Goal: Information Seeking & Learning: Check status

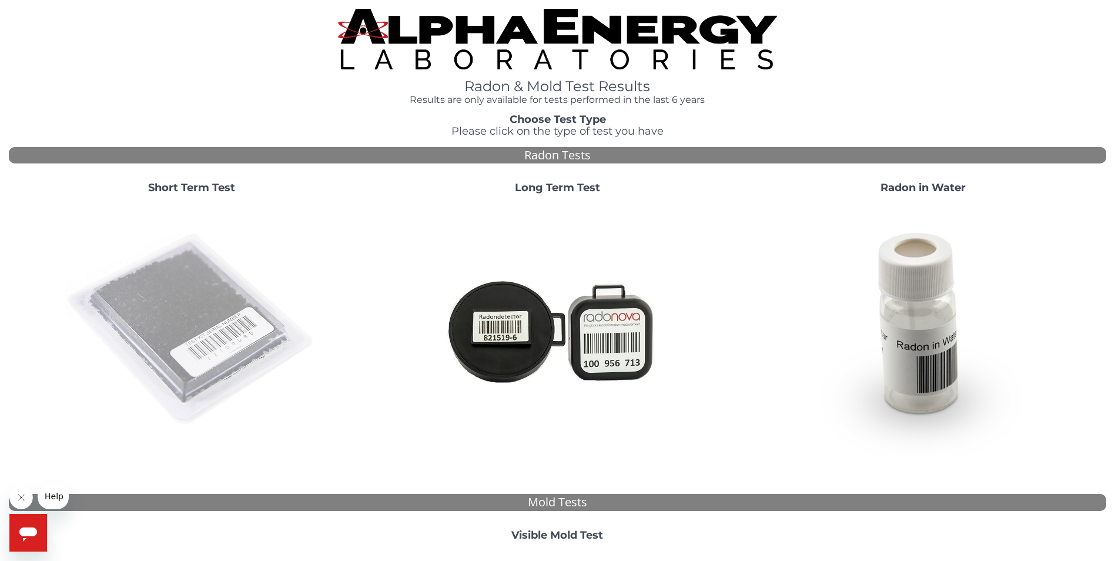
click at [195, 297] on img at bounding box center [191, 329] width 253 height 253
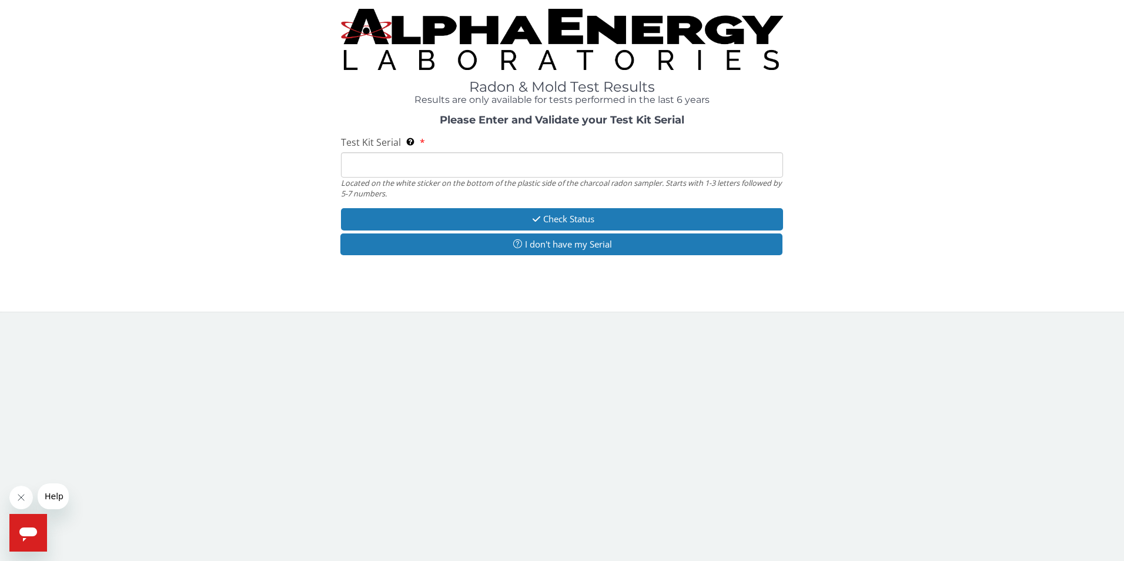
click at [493, 164] on input "Test Kit Serial Located on the white sticker on the bottom of the plastic side …" at bounding box center [562, 164] width 443 height 25
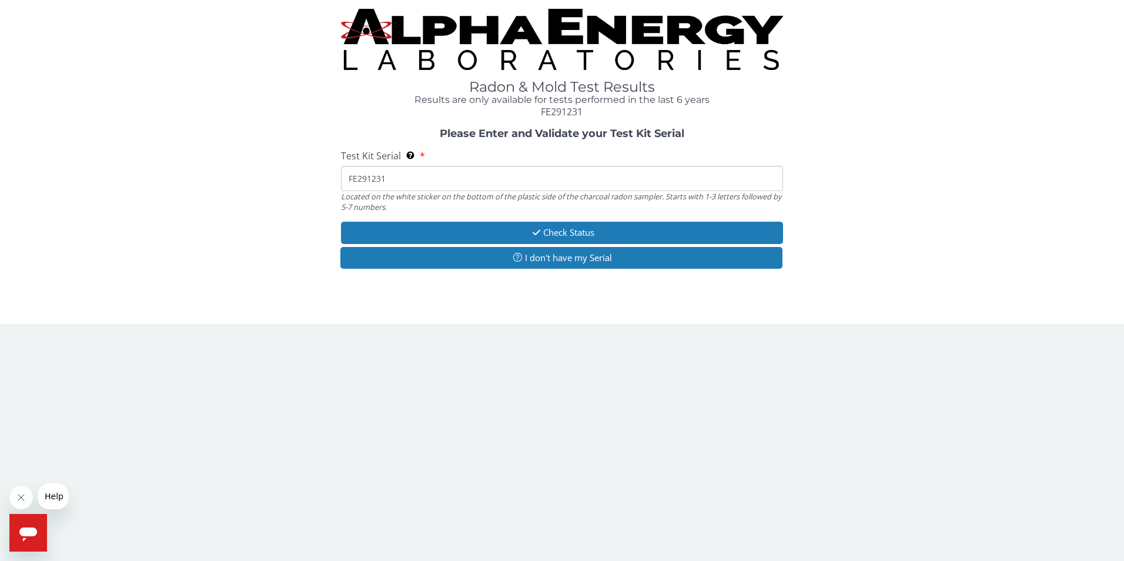
type input "FE291231"
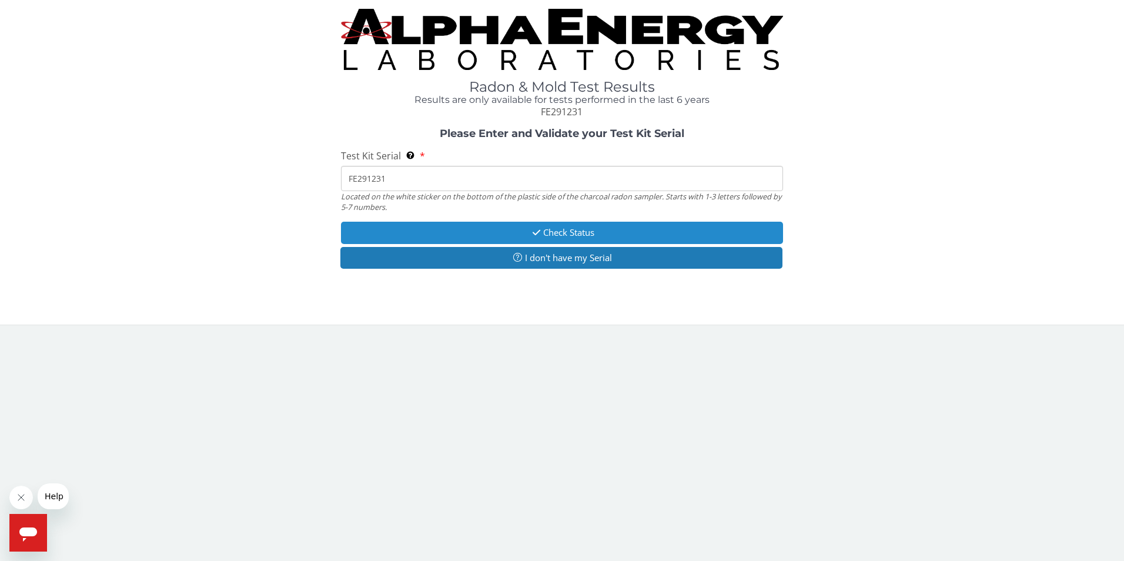
click at [579, 234] on button "Check Status" at bounding box center [562, 233] width 443 height 22
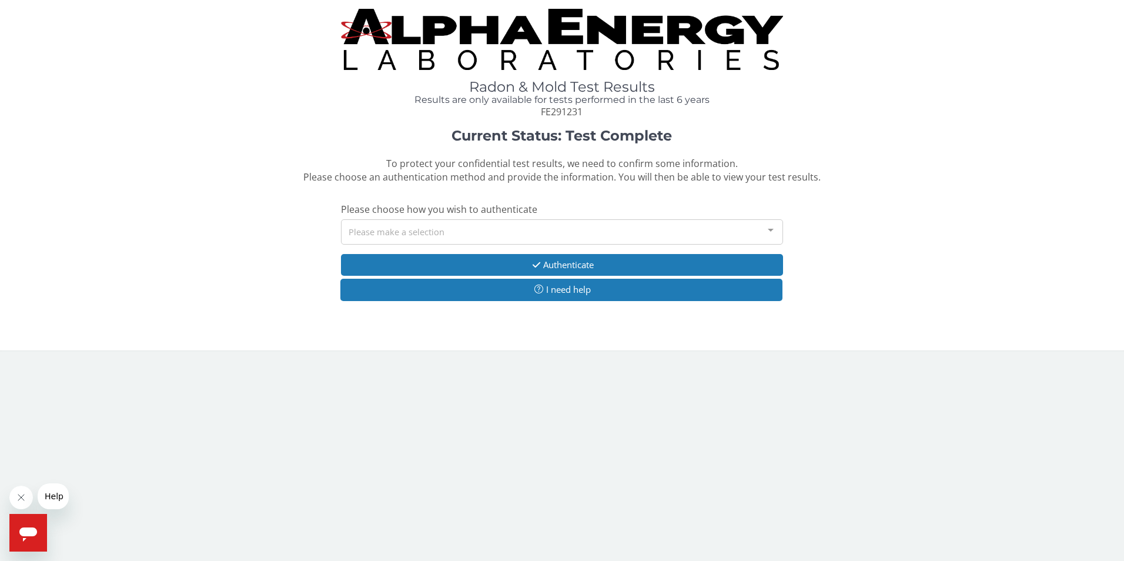
click at [370, 230] on div "Please make a selection" at bounding box center [562, 231] width 443 height 25
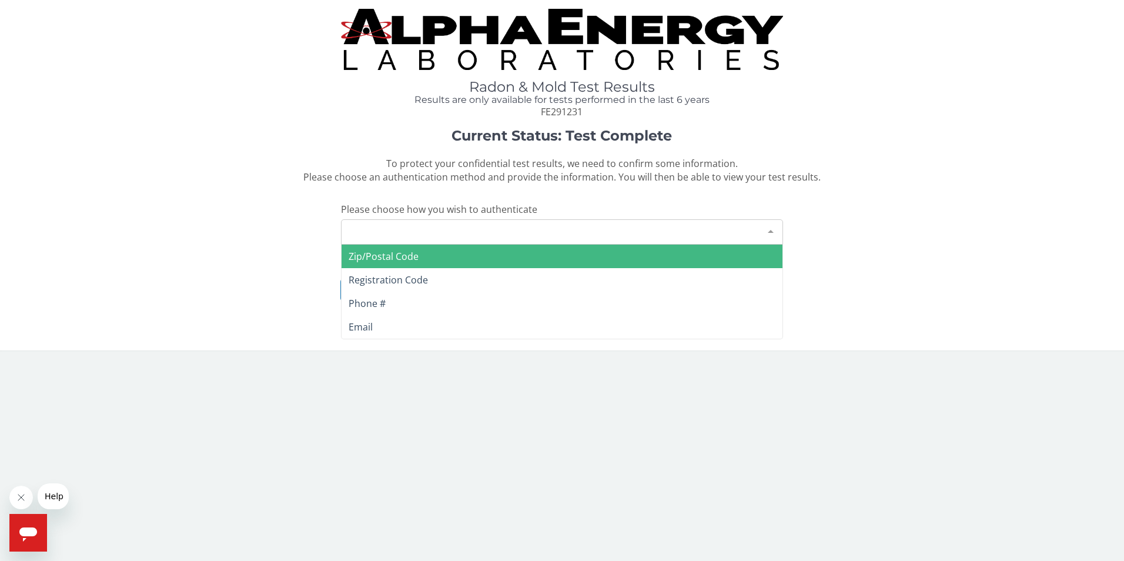
click at [361, 255] on span "Zip/Postal Code" at bounding box center [384, 256] width 70 height 13
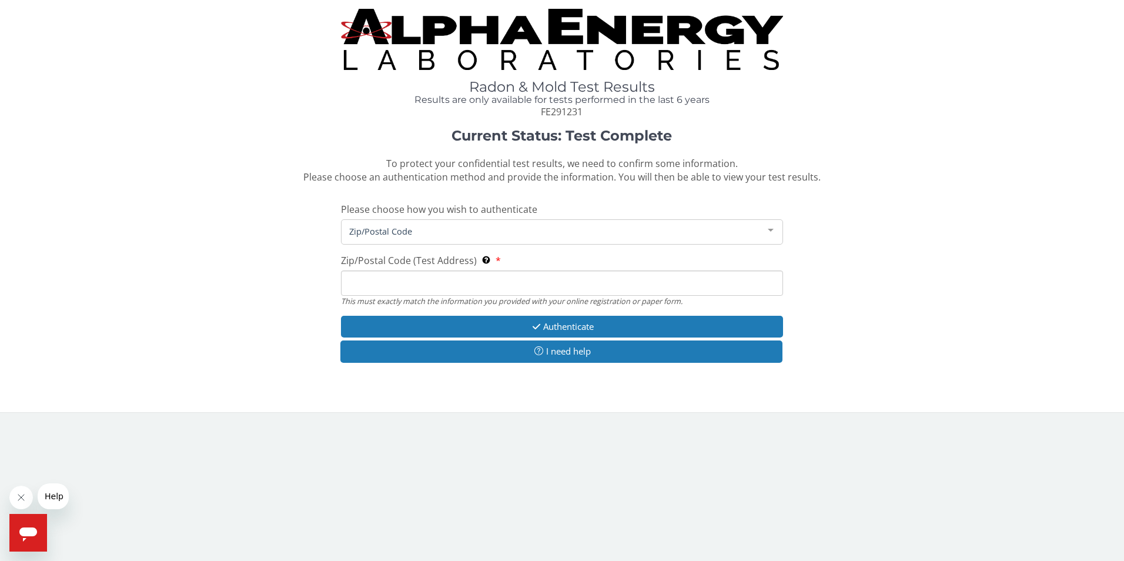
click at [389, 282] on input "Zip/Postal Code (Test Address) This must exactly match the information you prov…" at bounding box center [562, 282] width 443 height 25
type input "20815"
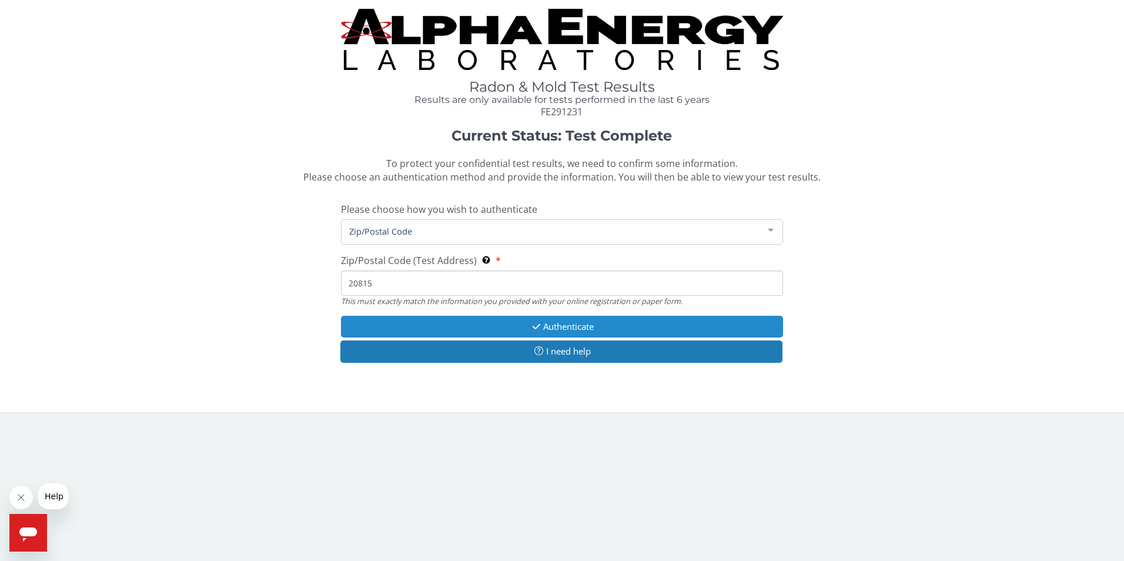
click at [530, 323] on icon "button" at bounding box center [537, 326] width 14 height 9
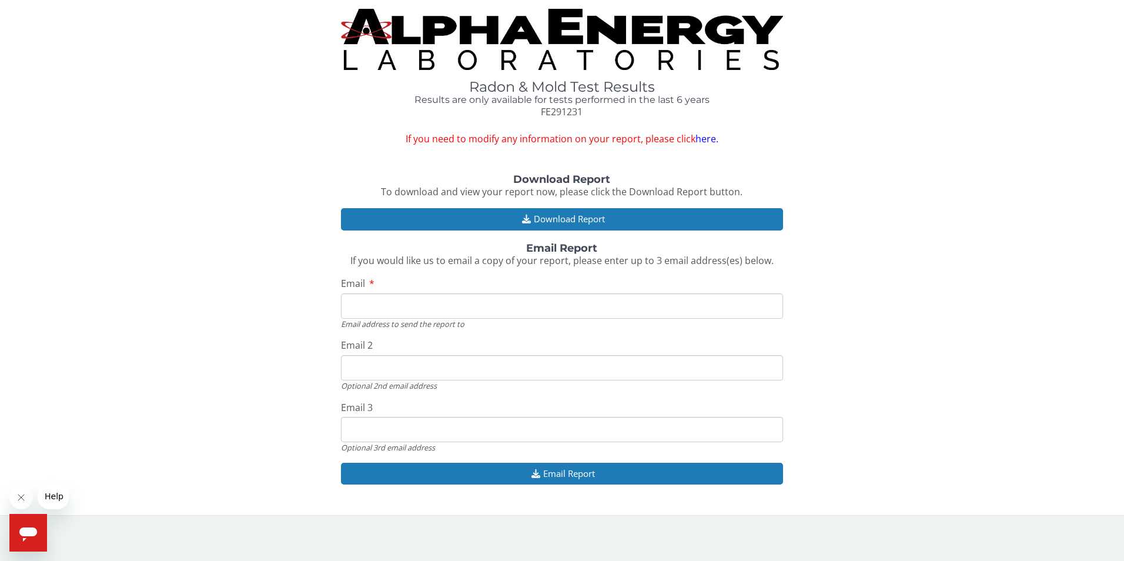
click at [420, 312] on input "Email" at bounding box center [562, 305] width 443 height 25
type input "[EMAIL_ADDRESS][DOMAIN_NAME]"
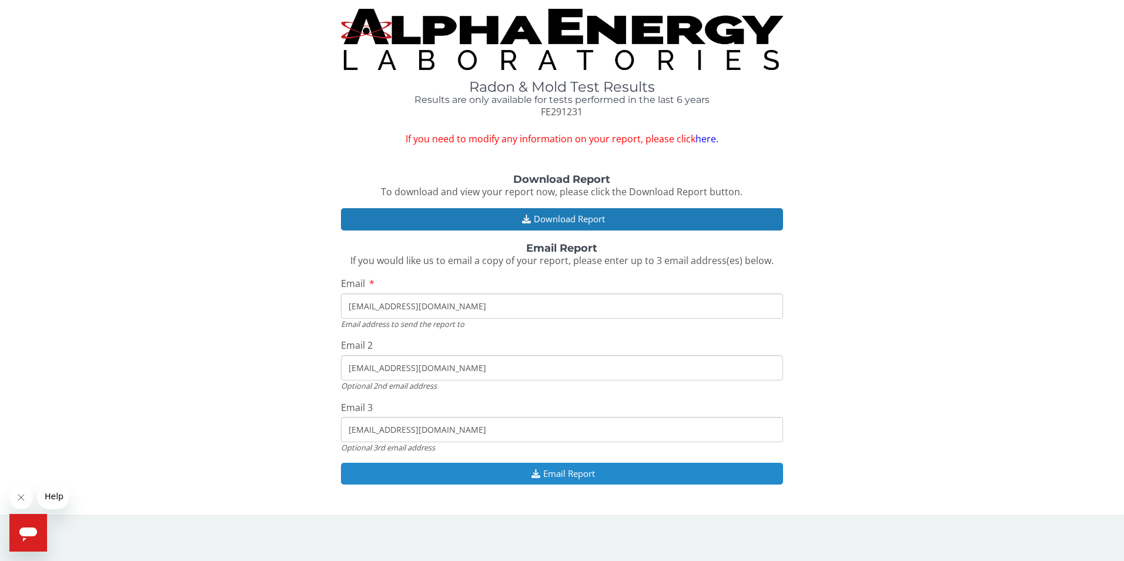
click at [479, 472] on button "Email Report" at bounding box center [562, 474] width 443 height 22
